Goal: Task Accomplishment & Management: Manage account settings

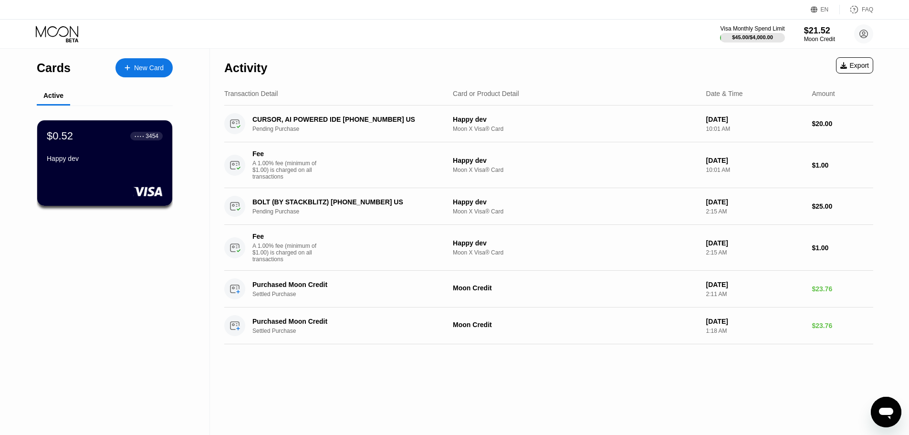
click at [110, 297] on div "Cards New Card Active $0.52 ● ● ● ● 3454 Happy dev" at bounding box center [105, 242] width 210 height 386
click at [860, 33] on icon at bounding box center [864, 34] width 8 height 8
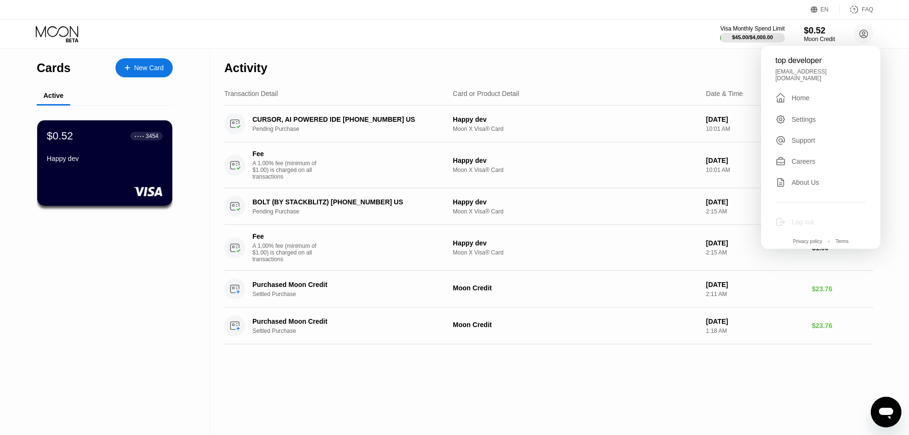
click at [813, 218] on div "Log out" at bounding box center [803, 222] width 22 height 8
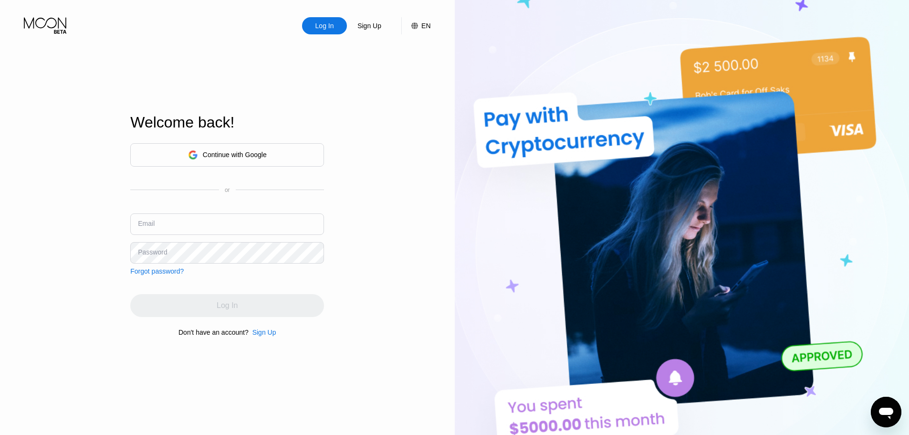
click at [399, 84] on div "Log In Sign Up EN Language Select an item Save Welcome back! Continue with Goog…" at bounding box center [227, 239] width 455 height 478
click at [334, 33] on div "Log In" at bounding box center [324, 25] width 45 height 17
drag, startPoint x: 348, startPoint y: 148, endPoint x: 461, endPoint y: 46, distance: 152.7
click at [356, 138] on div "Log In Sign Up EN Language Select an item Save Welcome back! Continue with Goog…" at bounding box center [227, 239] width 455 height 478
